Goal: Task Accomplishment & Management: Use online tool/utility

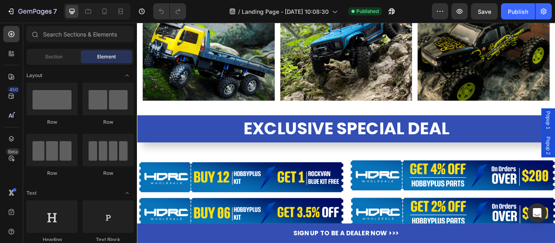
scroll to position [366, 0]
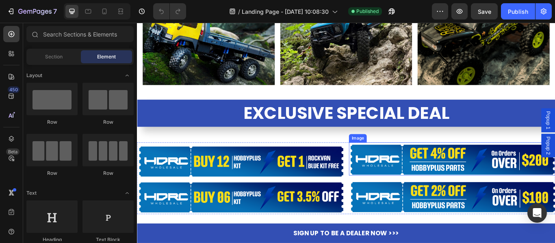
click at [446, 176] on img at bounding box center [504, 182] width 241 height 39
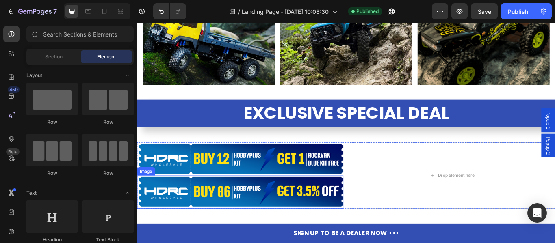
click at [309, 217] on img at bounding box center [257, 220] width 241 height 39
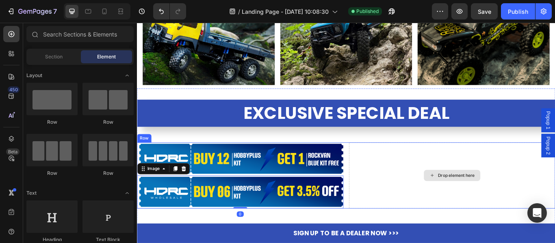
click at [496, 195] on div "Drop element here" at bounding box center [504, 201] width 66 height 13
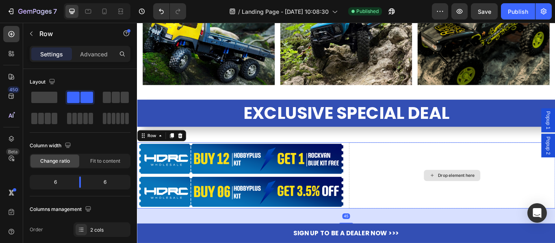
click at [497, 172] on div "Drop element here" at bounding box center [504, 201] width 241 height 77
click at [45, 92] on span at bounding box center [44, 97] width 26 height 11
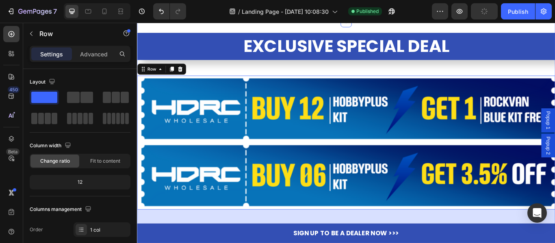
scroll to position [447, 0]
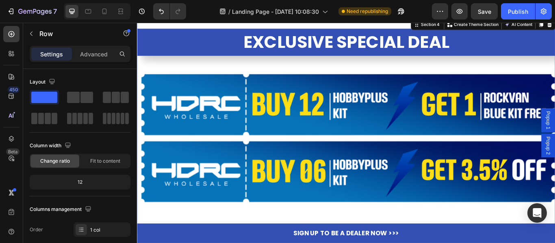
click at [376, 72] on div "EXCLUSIVE SPECIAL DEAL Heading Image Image Row" at bounding box center [381, 142] width 488 height 225
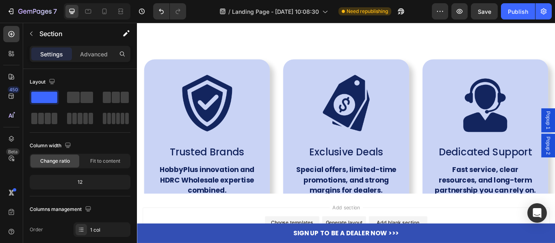
scroll to position [3333, 0]
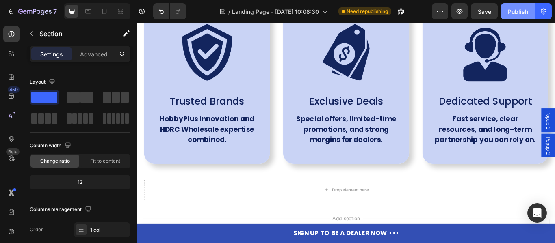
click at [512, 13] on div "Publish" at bounding box center [518, 11] width 20 height 9
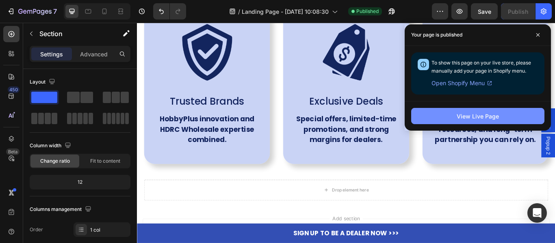
click at [470, 118] on div "View Live Page" at bounding box center [478, 116] width 42 height 9
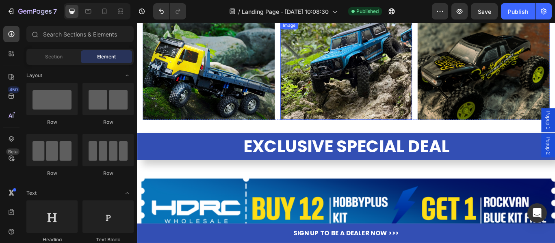
scroll to position [528, 0]
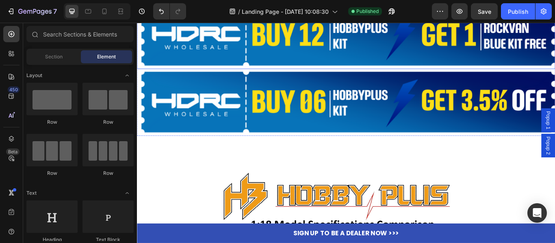
click at [292, 37] on img at bounding box center [381, 37] width 488 height 78
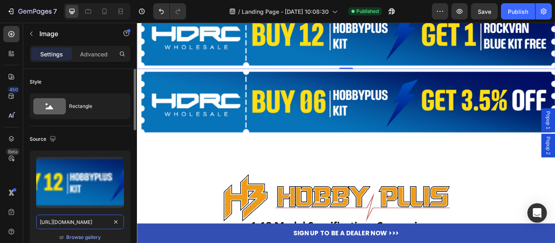
click at [75, 225] on input "[URL][DOMAIN_NAME]" at bounding box center [80, 222] width 88 height 15
